Goal: Find specific page/section: Find specific page/section

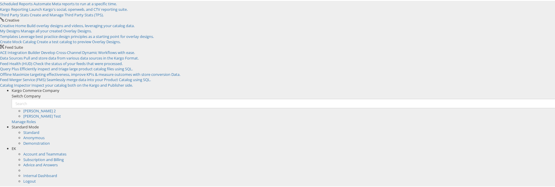
scroll to position [46, 0]
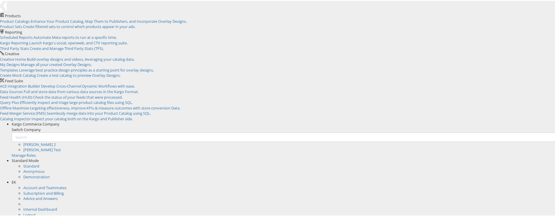
scroll to position [16, 0]
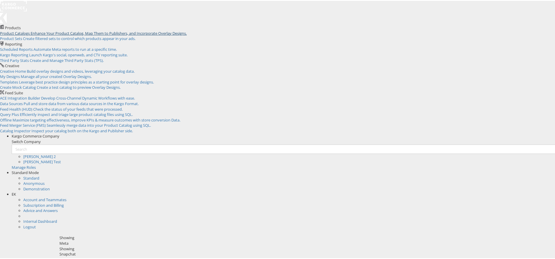
click at [80, 30] on span "Enhance Your Product Catalog, Map Them to Publishers, and Incorporate Overlay D…" at bounding box center [109, 32] width 156 height 5
